Goal: Find specific page/section: Find specific page/section

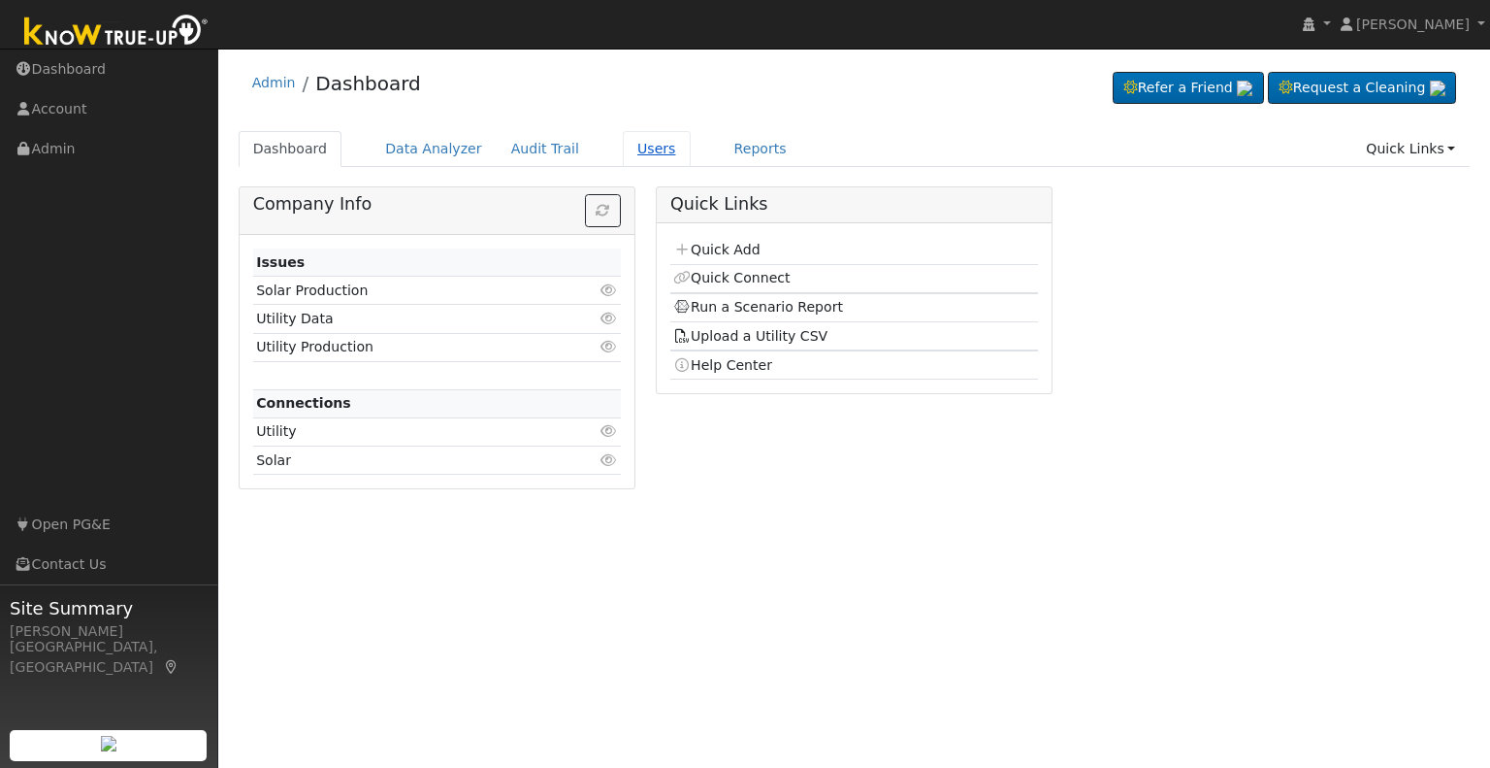
click at [625, 143] on link "Users" at bounding box center [657, 149] width 68 height 36
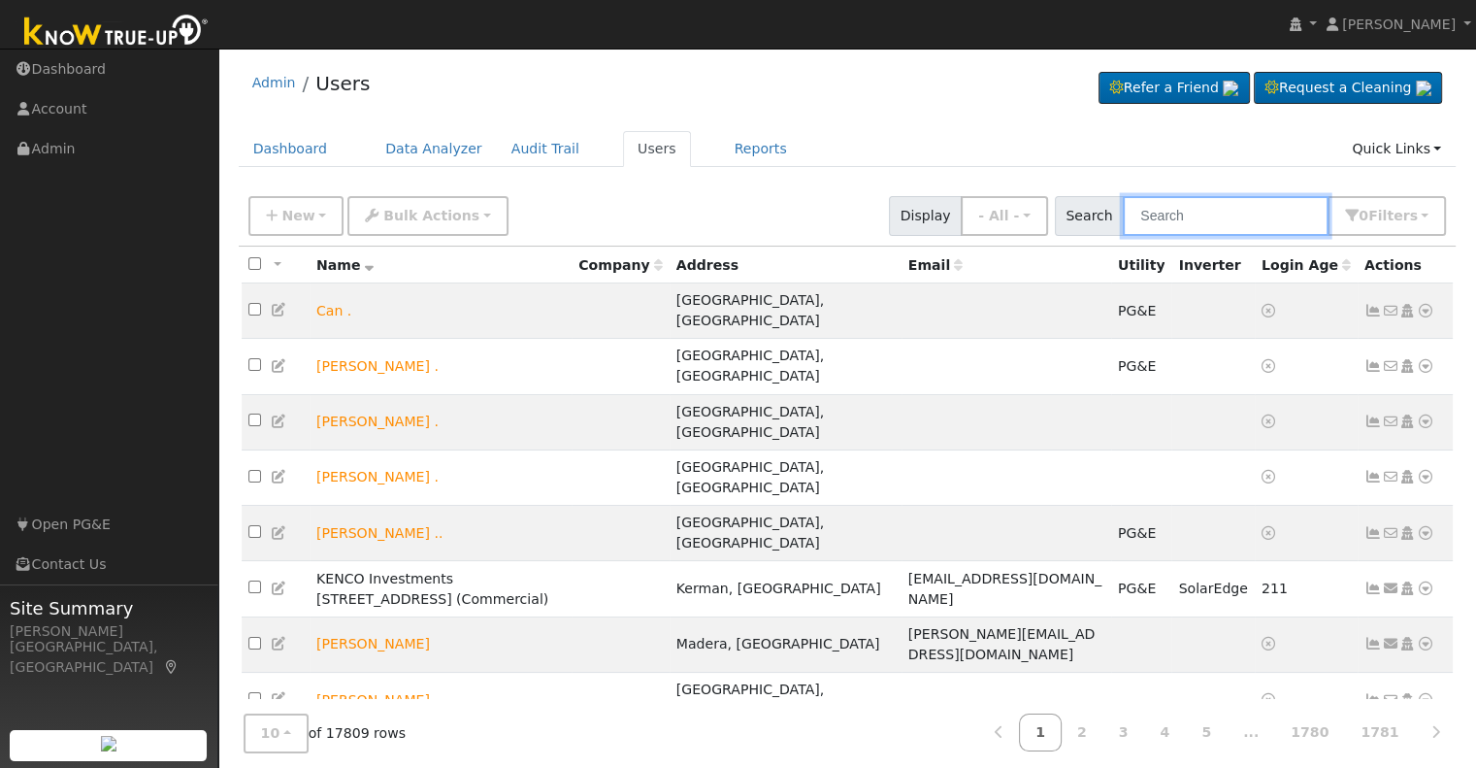
click at [1181, 209] on input "text" at bounding box center [1226, 216] width 206 height 40
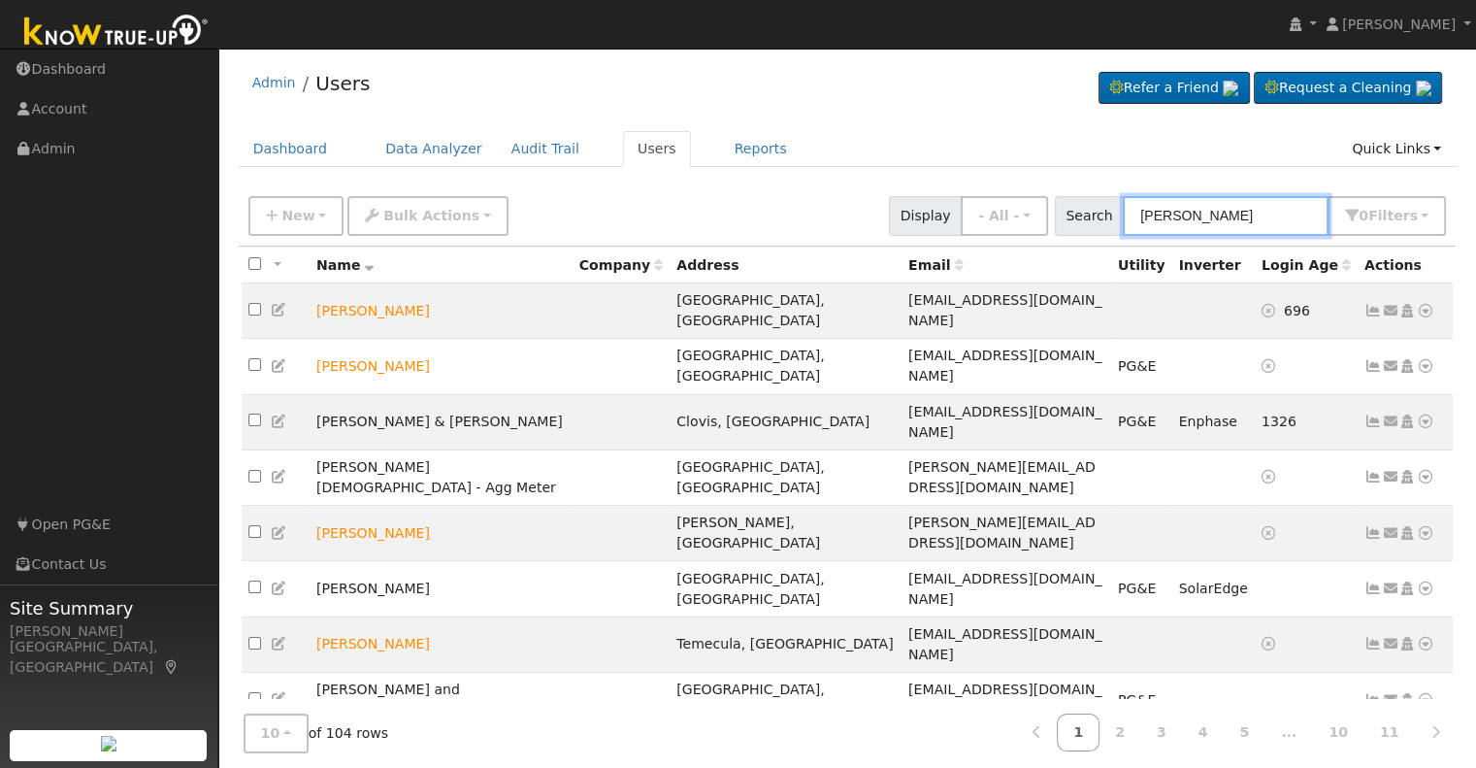
click at [1189, 216] on input "ward" at bounding box center [1226, 216] width 206 height 40
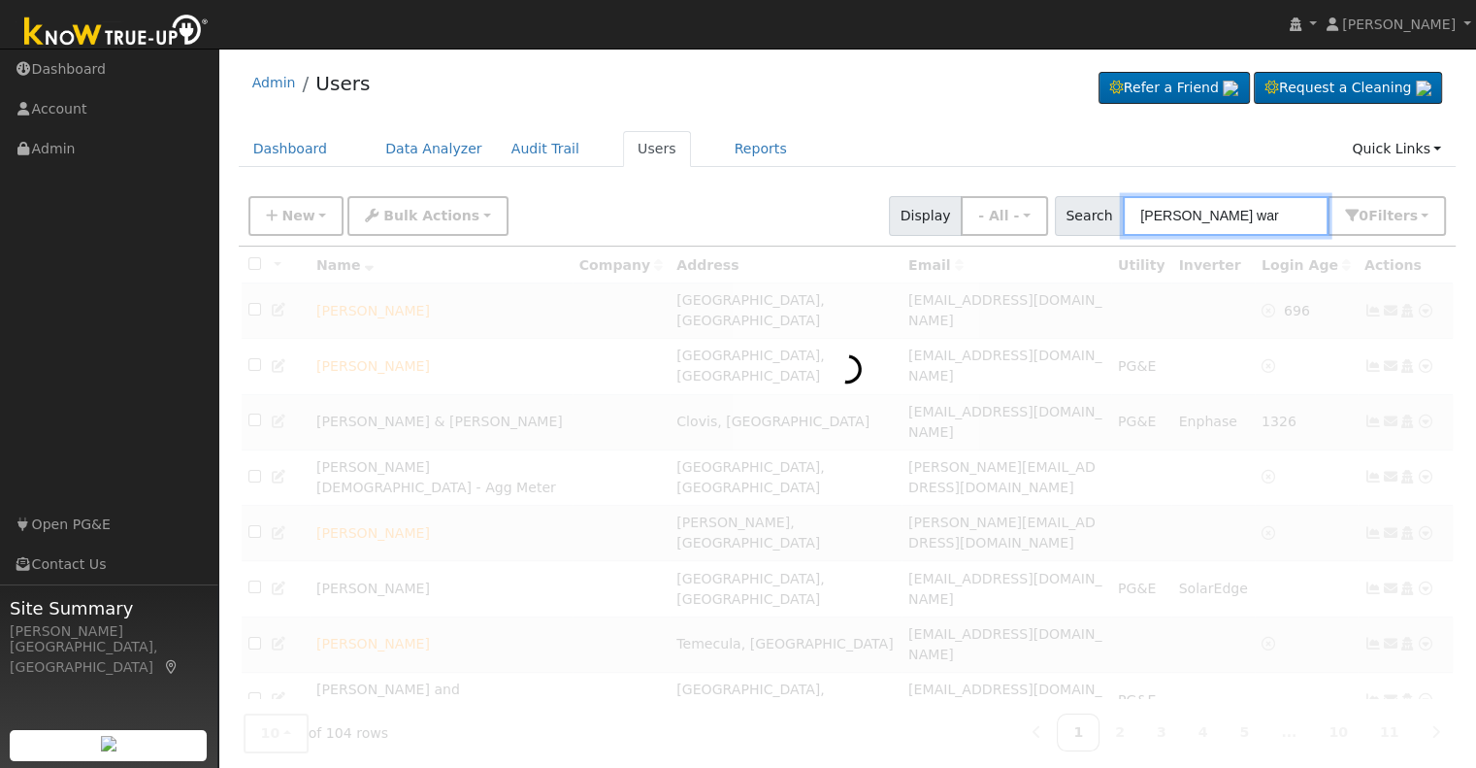
type input "rebecca ward"
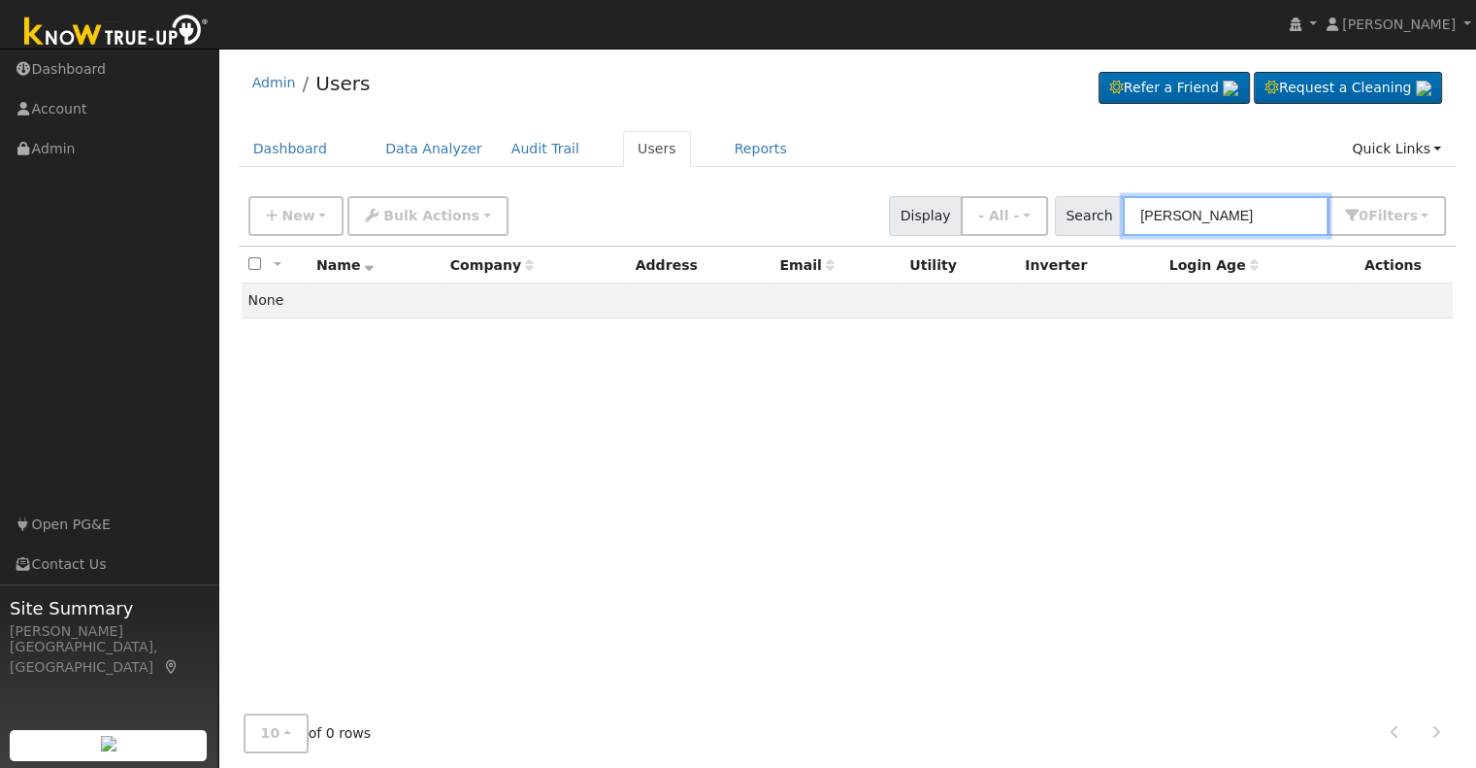
click at [1258, 201] on input "rebecca ward" at bounding box center [1226, 216] width 206 height 40
